Goal: Task Accomplishment & Management: Use online tool/utility

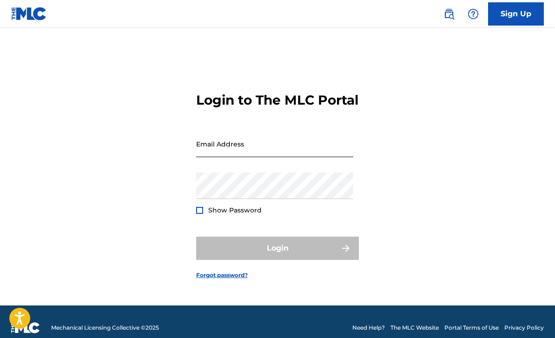
click at [304, 157] on input "Email Address" at bounding box center [274, 144] width 157 height 27
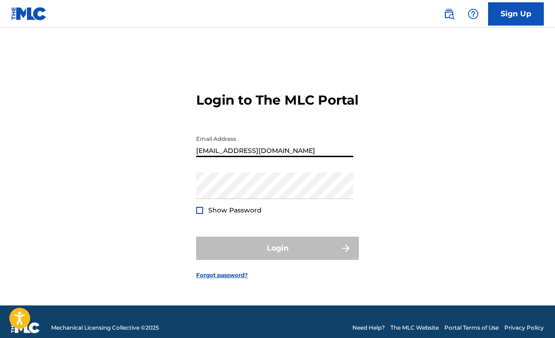
type input "[EMAIL_ADDRESS][DOMAIN_NAME]"
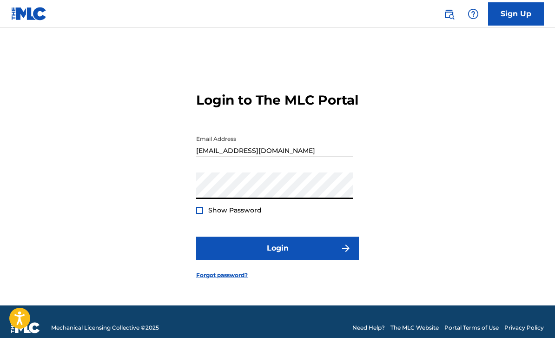
click at [278, 260] on button "Login" at bounding box center [277, 248] width 163 height 23
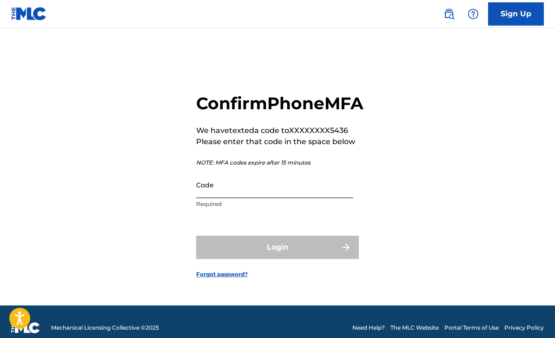
click at [291, 198] on input "Code" at bounding box center [274, 185] width 157 height 27
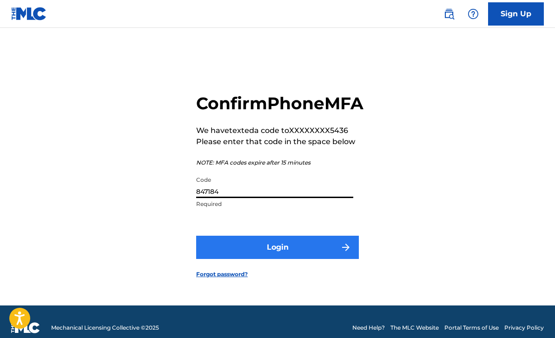
type input "847184"
click at [277, 259] on button "Login" at bounding box center [277, 247] width 163 height 23
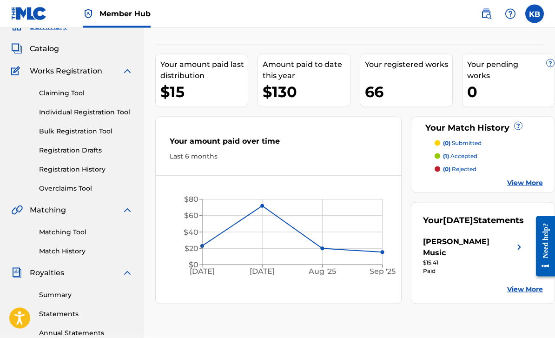
scroll to position [33, 0]
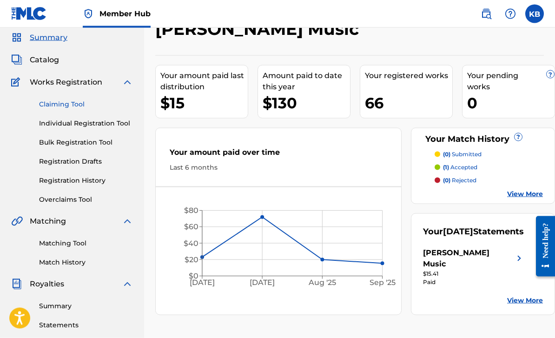
click at [65, 106] on link "Claiming Tool" at bounding box center [86, 105] width 94 height 10
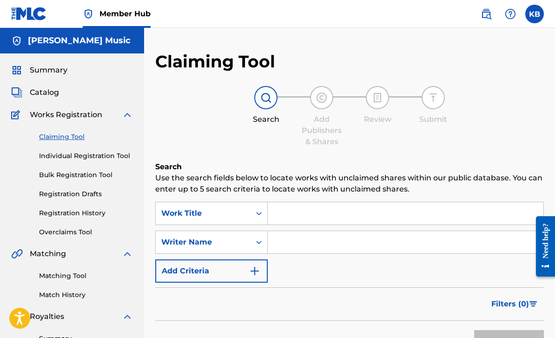
click at [346, 203] on input "Search Form" at bounding box center [406, 213] width 276 height 22
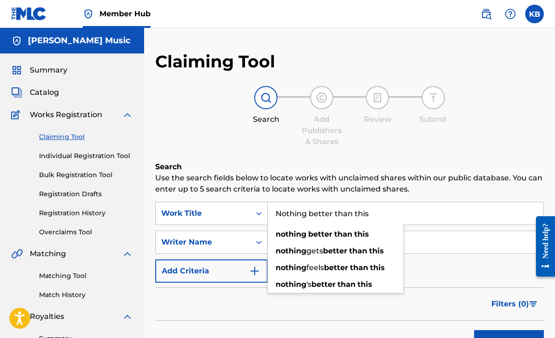
type input "Nothing better than this"
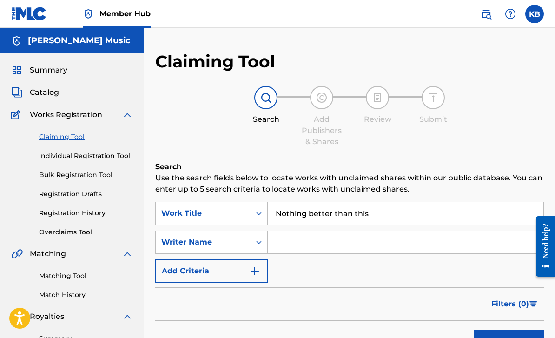
click at [329, 245] on input "Search Form" at bounding box center [406, 242] width 276 height 22
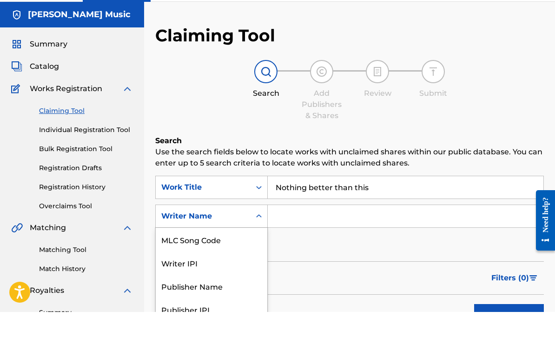
scroll to position [26, 0]
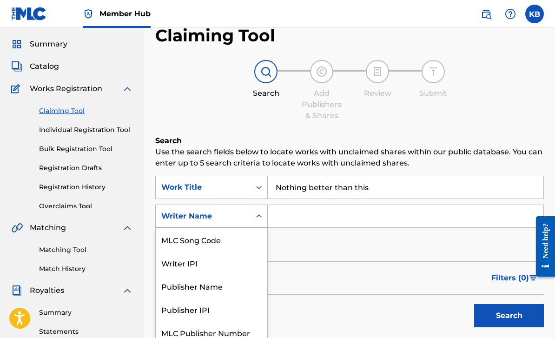
click at [325, 219] on input "Search Form" at bounding box center [406, 216] width 276 height 22
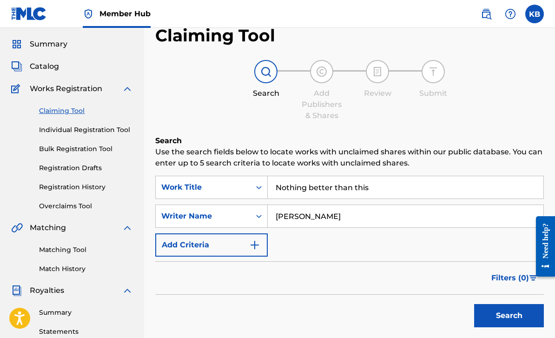
type input "[PERSON_NAME]"
click at [509, 316] on button "Search" at bounding box center [509, 315] width 70 height 23
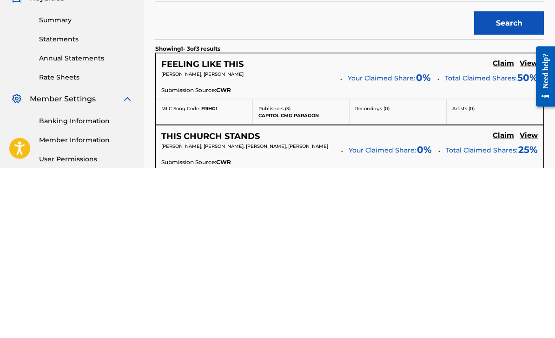
scroll to position [0, 0]
